Goal: Task Accomplishment & Management: Manage account settings

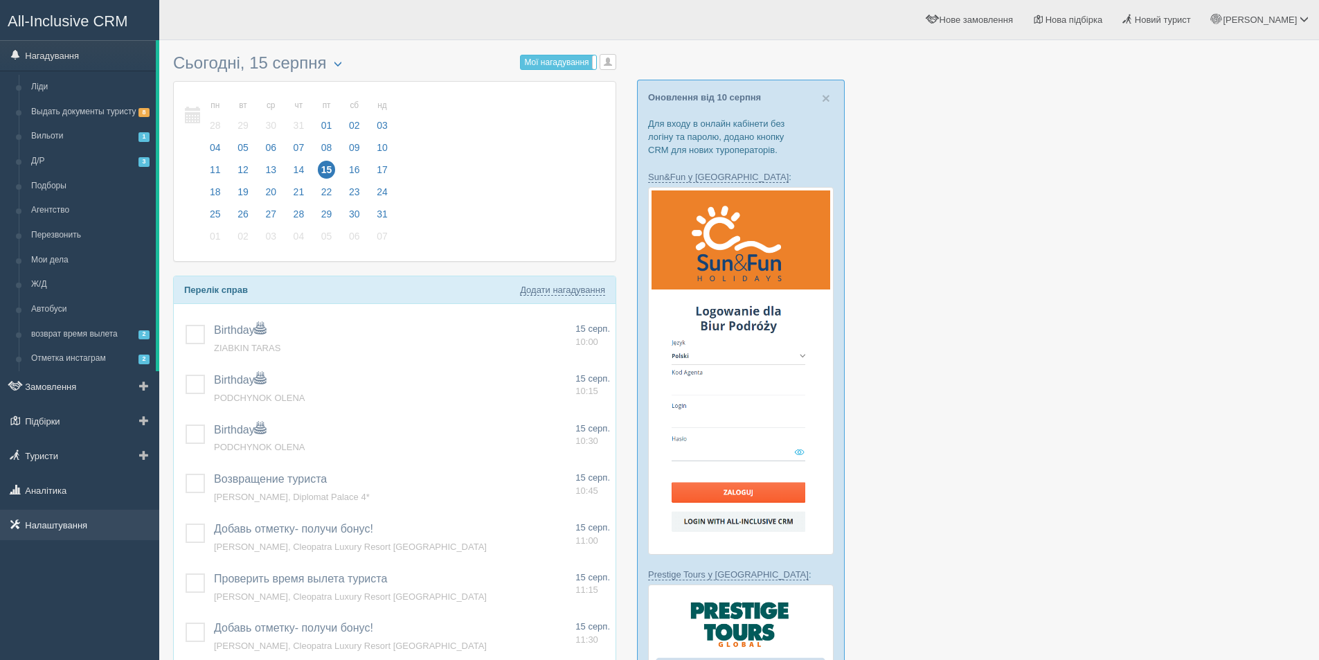
click at [27, 523] on link "Налаштування" at bounding box center [79, 524] width 159 height 30
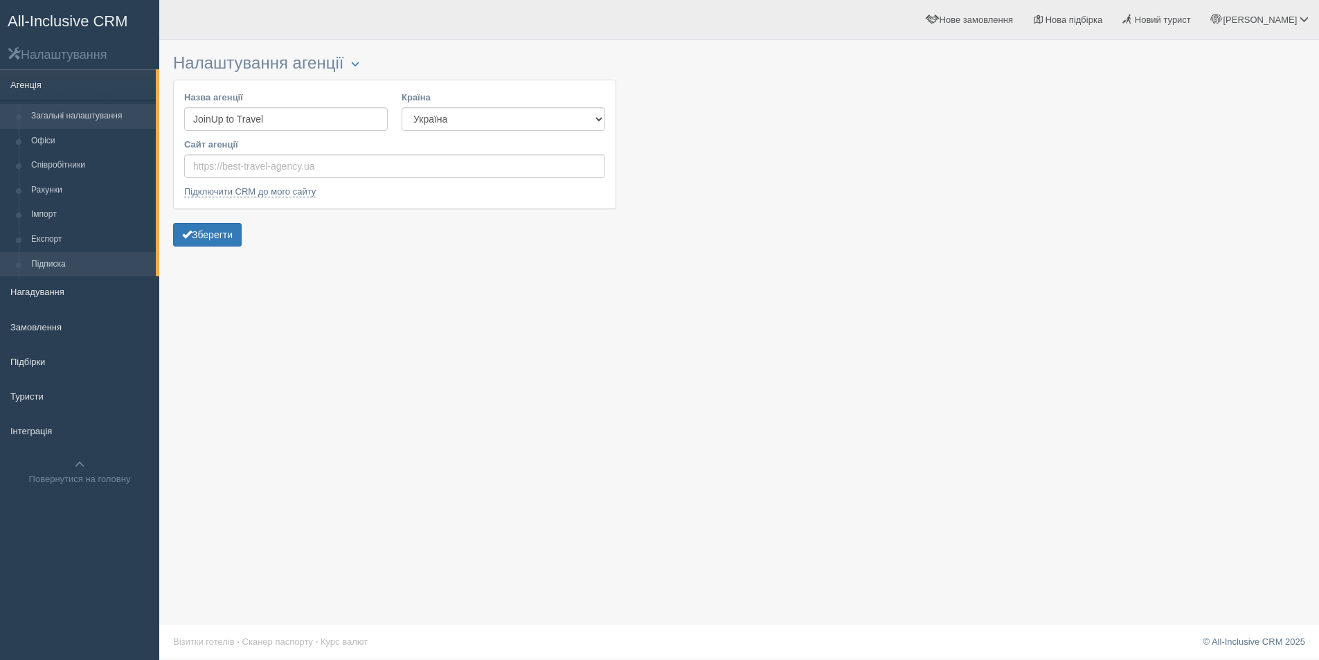
click at [37, 267] on link "Підписка" at bounding box center [90, 264] width 131 height 25
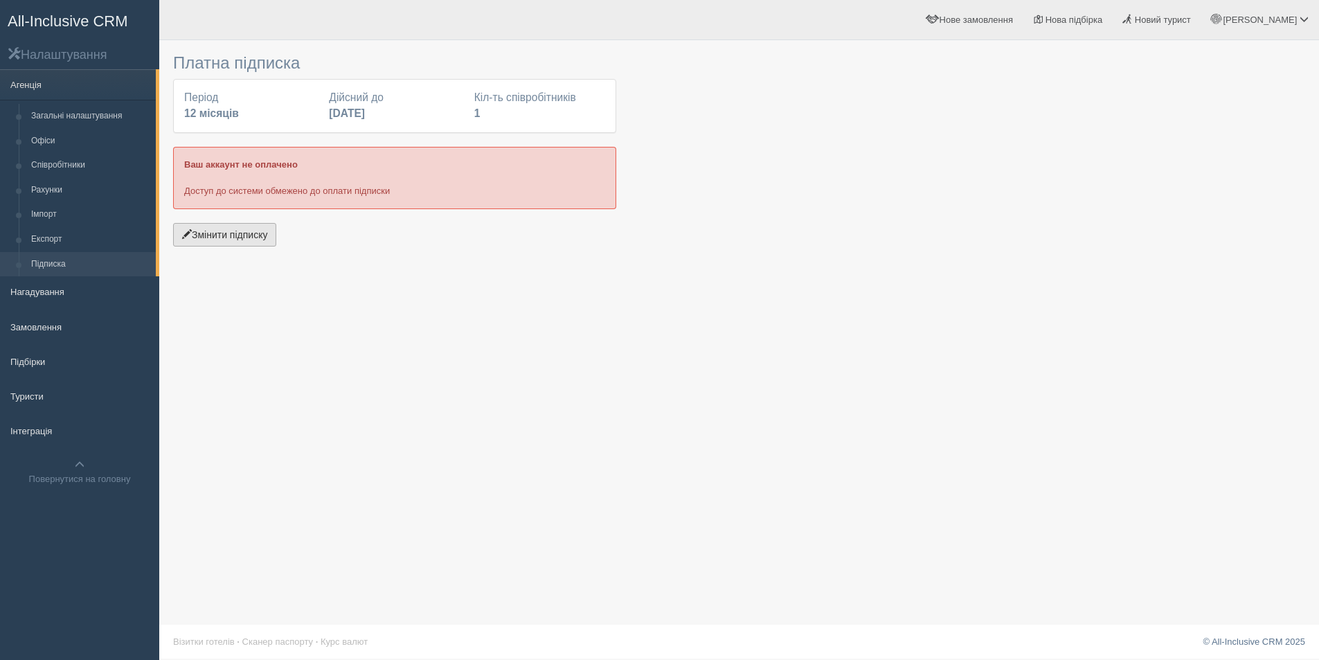
click at [260, 235] on button "Змінити підписку" at bounding box center [224, 235] width 103 height 24
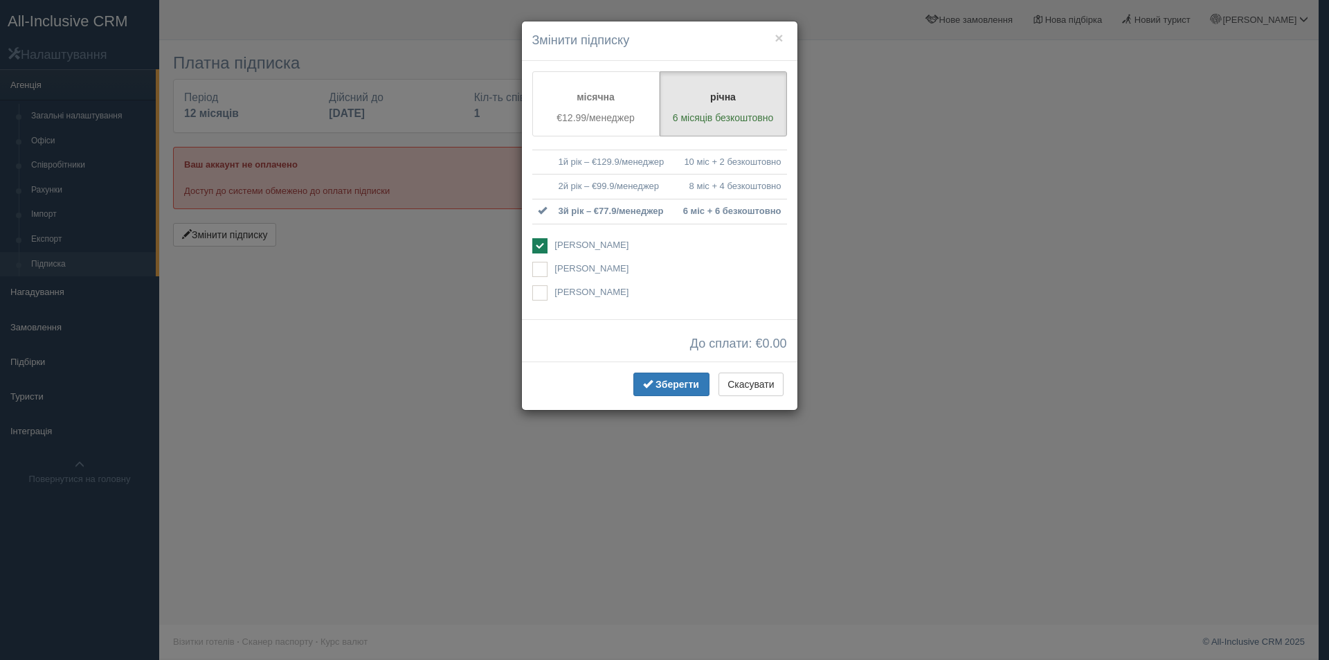
click at [619, 255] on div "Алла Музиченко Доступ буде обмежено Дарина Гайдай" at bounding box center [659, 270] width 255 height 64
click at [593, 267] on span "[PERSON_NAME]" at bounding box center [591, 268] width 74 height 10
checkbox input "true"
click at [551, 240] on label "Алла Музиченко Доступ буде обмежено" at bounding box center [659, 246] width 255 height 17
checkbox input "false"
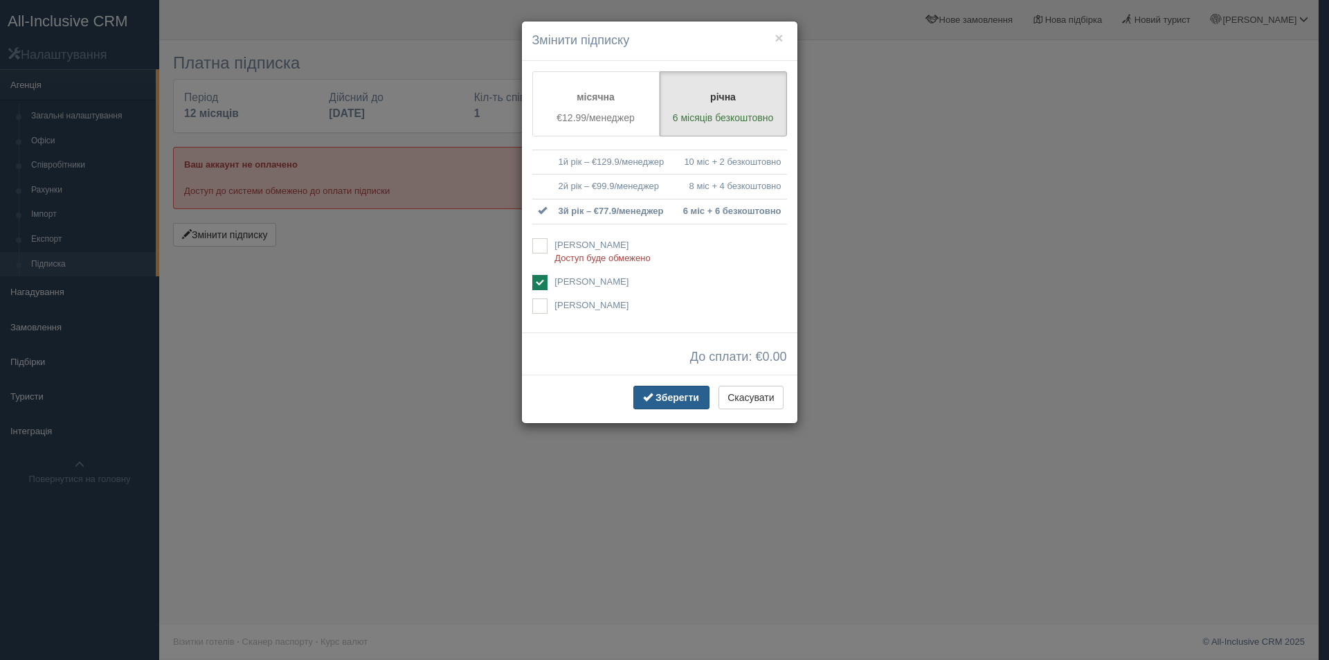
click at [687, 399] on span "Зберегти" at bounding box center [678, 397] width 44 height 11
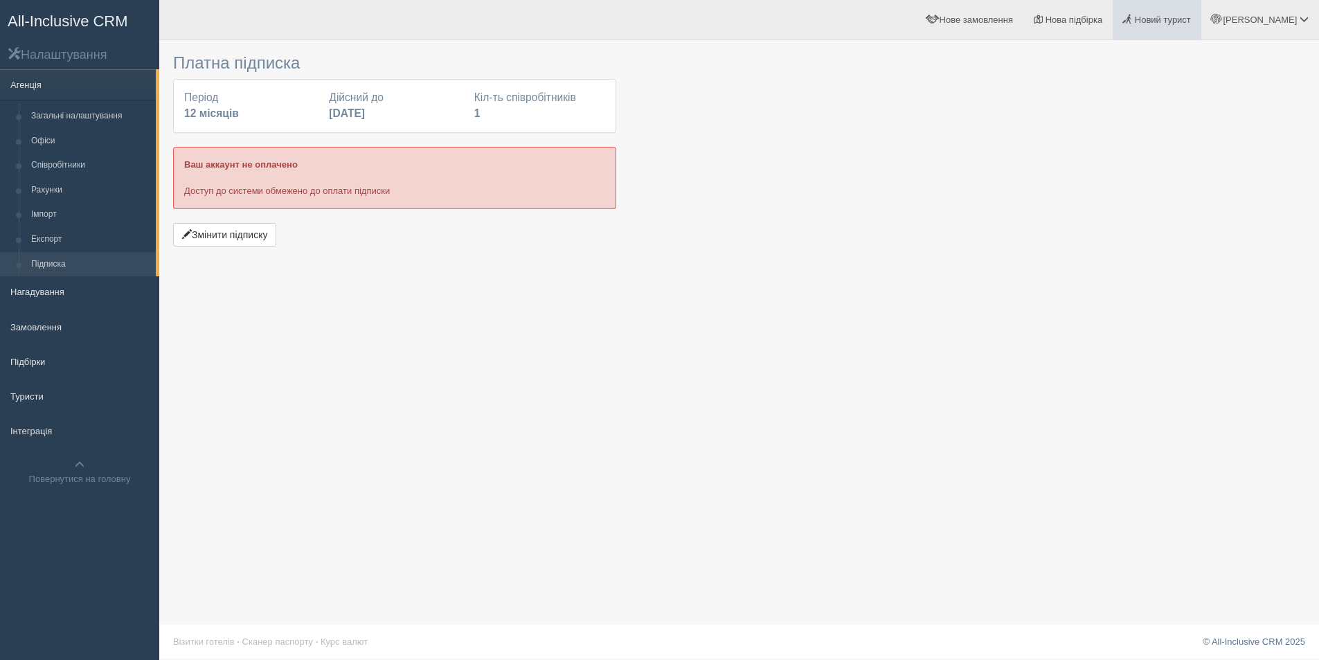
click at [1201, 28] on link "Новий турист" at bounding box center [1156, 19] width 89 height 39
